Goal: Information Seeking & Learning: Learn about a topic

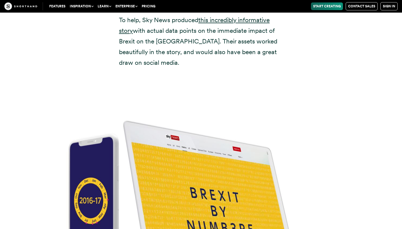
scroll to position [2310, 0]
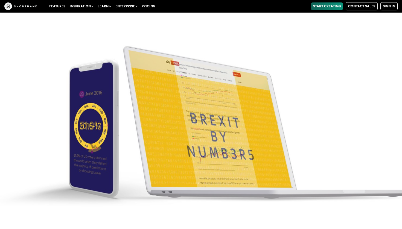
click at [214, 124] on img at bounding box center [201, 114] width 402 height 229
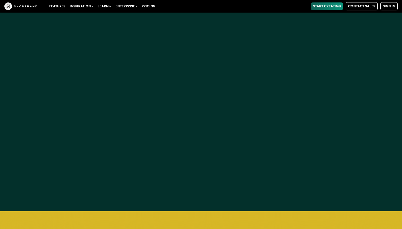
scroll to position [4905, 0]
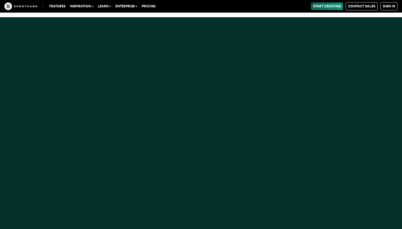
click at [231, 96] on div at bounding box center [201, 131] width 402 height 229
click at [211, 104] on div at bounding box center [201, 131] width 402 height 229
click at [187, 109] on div at bounding box center [201, 131] width 402 height 229
click at [167, 63] on div at bounding box center [201, 131] width 402 height 229
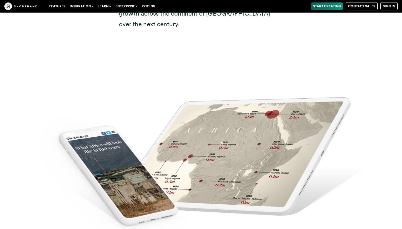
scroll to position [5798, 0]
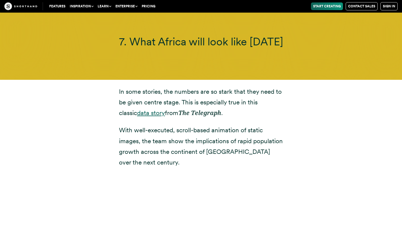
click at [137, 109] on link "data story" at bounding box center [151, 113] width 28 height 8
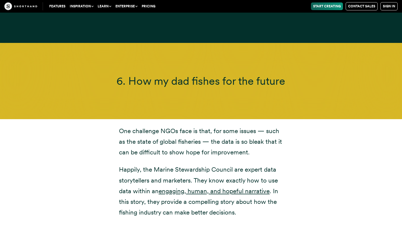
scroll to position [5121, 0]
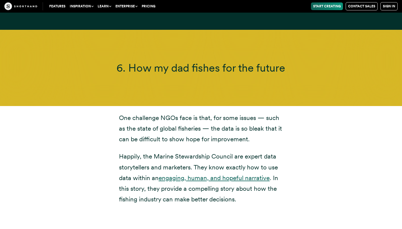
click at [198, 174] on link "engaging, human, and hopeful narrative" at bounding box center [213, 178] width 111 height 8
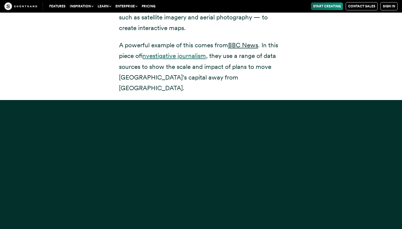
scroll to position [4734, 0]
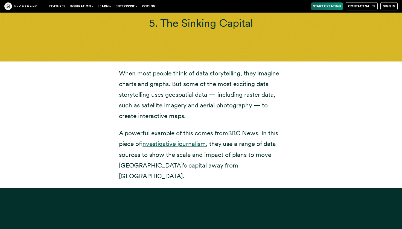
click at [171, 140] on link "investigative journalism" at bounding box center [173, 144] width 63 height 8
